Goal: Task Accomplishment & Management: Complete application form

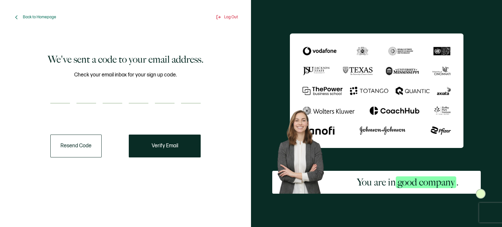
click at [59, 99] on input "number" at bounding box center [60, 97] width 20 height 13
type input "6"
type input "5"
type input "6"
type input "0"
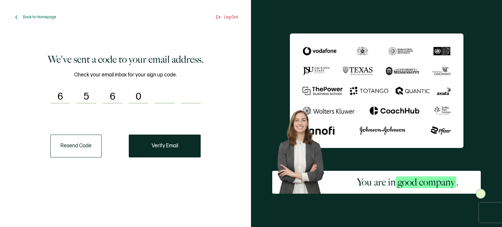
type input "1"
type input "2"
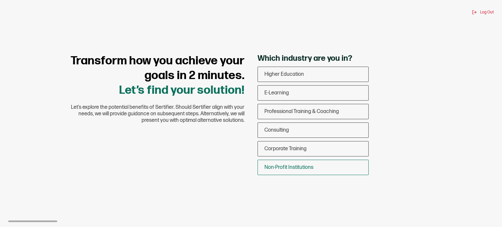
click at [297, 164] on span "Non-Profit Institutions" at bounding box center [288, 167] width 49 height 6
click at [0, 0] on input "Non-Profit Institutions" at bounding box center [0, 0] width 0 height 0
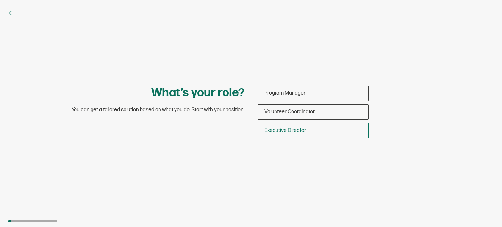
click at [293, 136] on div "Executive Director" at bounding box center [313, 130] width 110 height 15
click at [0, 0] on input "Executive Director" at bounding box center [0, 0] width 0 height 0
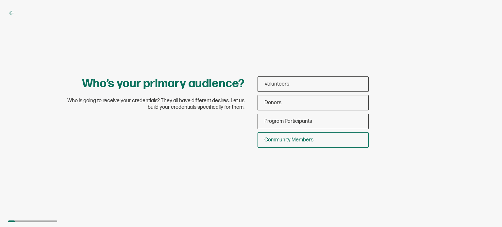
click at [309, 136] on div "Community Members" at bounding box center [313, 139] width 110 height 15
click at [0, 0] on input "Community Members" at bounding box center [0, 0] width 0 height 0
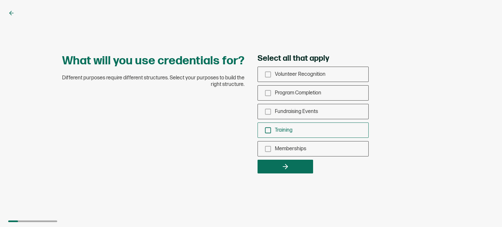
click at [294, 130] on div "Training" at bounding box center [313, 130] width 110 height 15
click at [0, 0] on input "Training" at bounding box center [0, 0] width 0 height 0
click at [295, 149] on span "Memberships" at bounding box center [290, 149] width 31 height 6
click at [0, 0] on input "Memberships" at bounding box center [0, 0] width 0 height 0
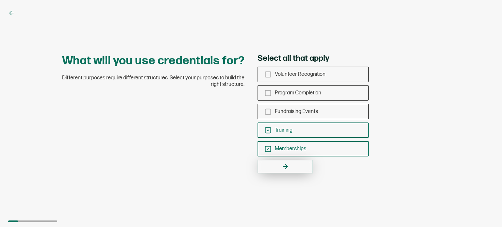
click at [295, 165] on button "button" at bounding box center [286, 167] width 56 height 14
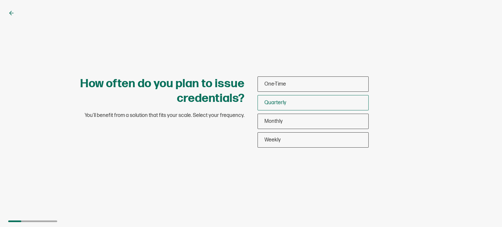
click at [307, 103] on div "Quarterly" at bounding box center [313, 102] width 110 height 15
click at [0, 0] on input "Quarterly" at bounding box center [0, 0] width 0 height 0
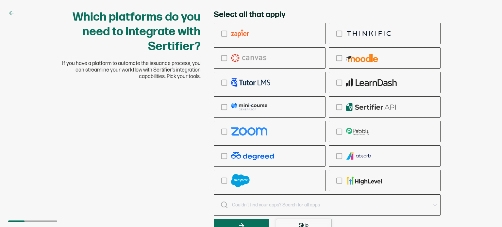
click at [300, 223] on span "Skip" at bounding box center [304, 225] width 10 height 5
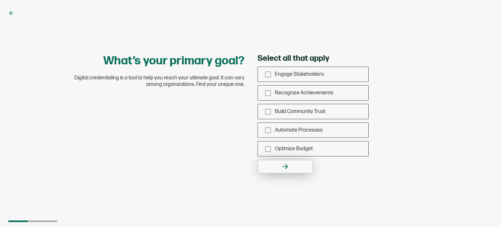
click at [296, 165] on button "button" at bounding box center [286, 167] width 56 height 14
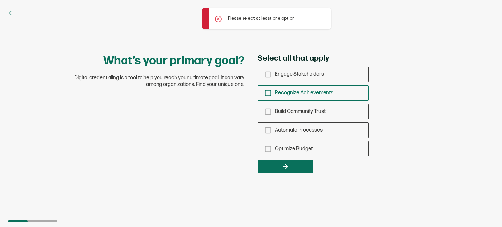
click at [300, 91] on span "Recognize Achievements" at bounding box center [304, 93] width 59 height 6
click at [0, 0] on input "Recognize Achievements" at bounding box center [0, 0] width 0 height 0
click at [297, 166] on button "button" at bounding box center [286, 167] width 56 height 14
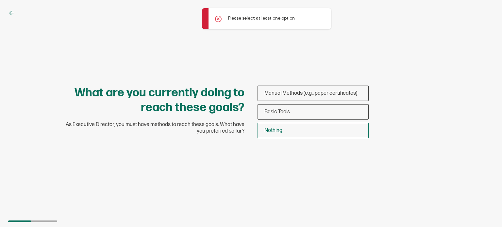
click at [299, 128] on div "Nothing" at bounding box center [313, 130] width 110 height 15
click at [0, 0] on input "Nothing" at bounding box center [0, 0] width 0 height 0
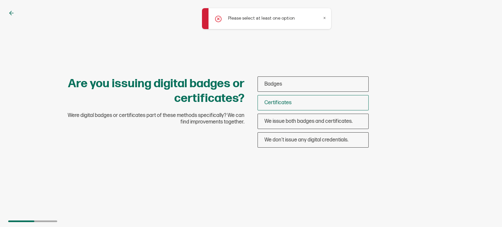
click at [298, 103] on div "Certificates" at bounding box center [313, 102] width 110 height 15
click at [0, 0] on input "Certificates" at bounding box center [0, 0] width 0 height 0
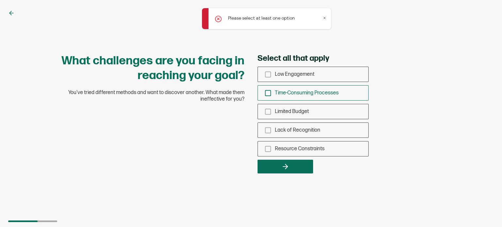
click at [308, 94] on span "Time-Consuming Processes" at bounding box center [307, 93] width 64 height 6
click at [0, 0] on input "Time-Consuming Processes" at bounding box center [0, 0] width 0 height 0
click at [283, 170] on icon "button" at bounding box center [285, 167] width 8 height 8
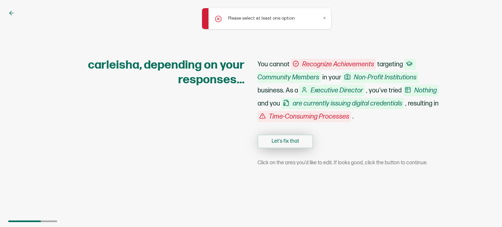
click at [286, 144] on button "Let's fix that" at bounding box center [286, 142] width 56 height 14
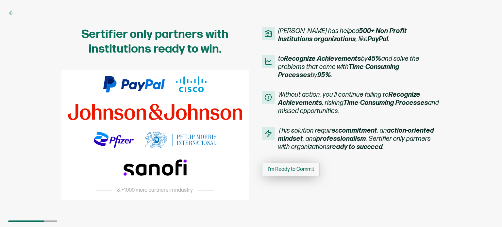
click at [288, 170] on span "I'm Ready to Commit" at bounding box center [291, 169] width 46 height 5
